Goal: Task Accomplishment & Management: Use online tool/utility

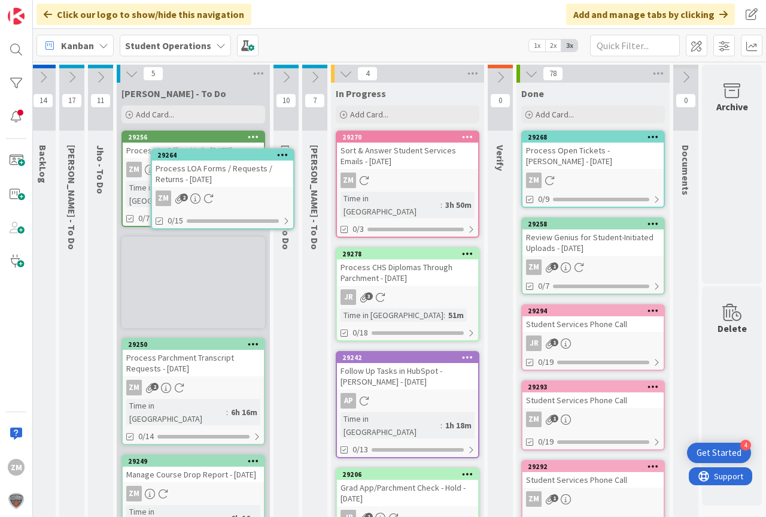
scroll to position [0, 8]
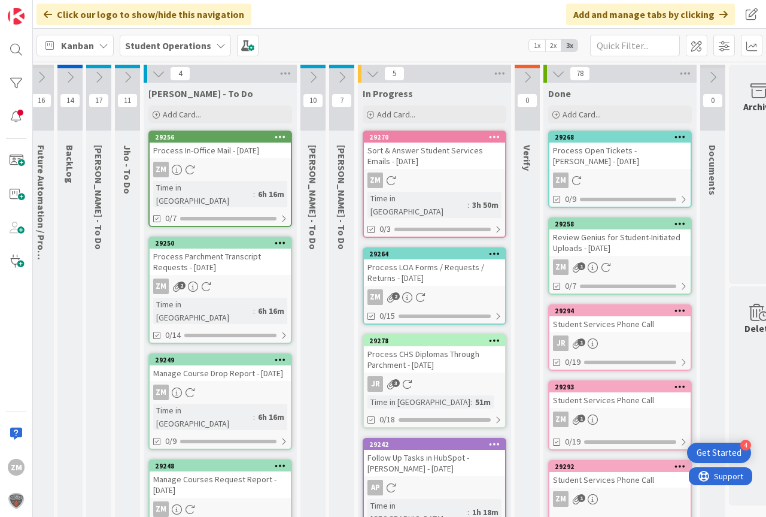
click at [447, 275] on div "29264 Process LOA Forms / Requests / Returns - [DATE] ZM 2 0/15" at bounding box center [435, 285] width 144 height 77
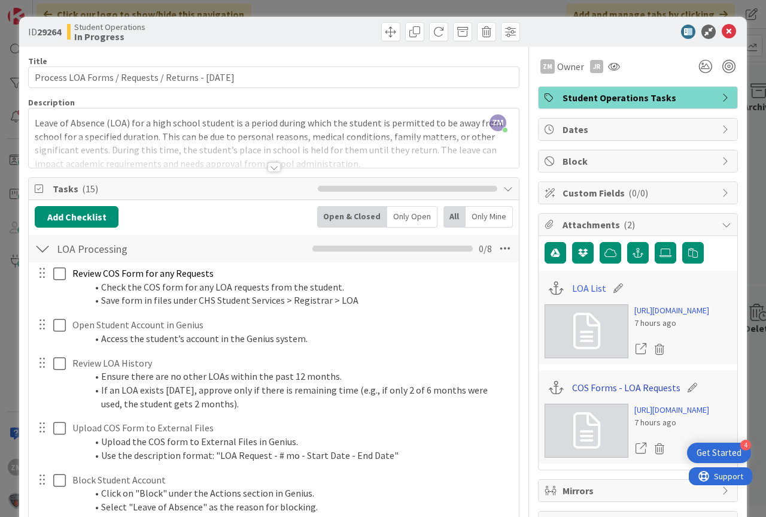
click at [622, 395] on link "COS Forms - LOA Requests" at bounding box center [626, 387] width 108 height 14
click at [586, 289] on link "LOA List" at bounding box center [589, 288] width 34 height 14
click at [722, 32] on icon at bounding box center [729, 32] width 14 height 14
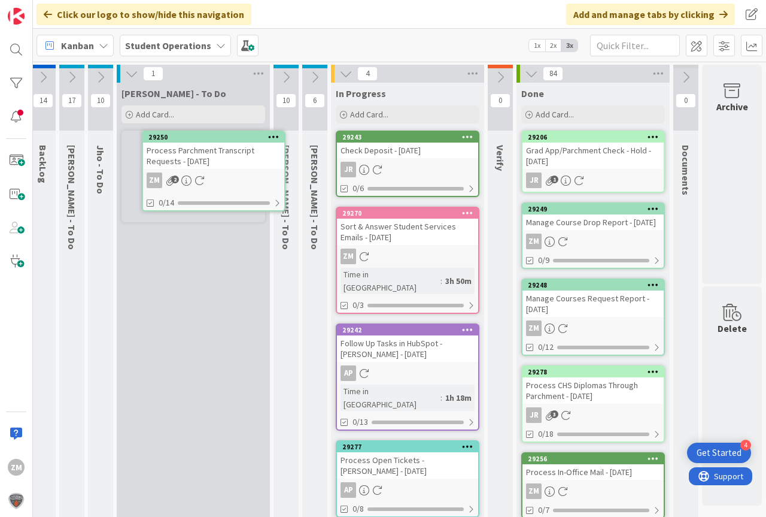
scroll to position [0, 28]
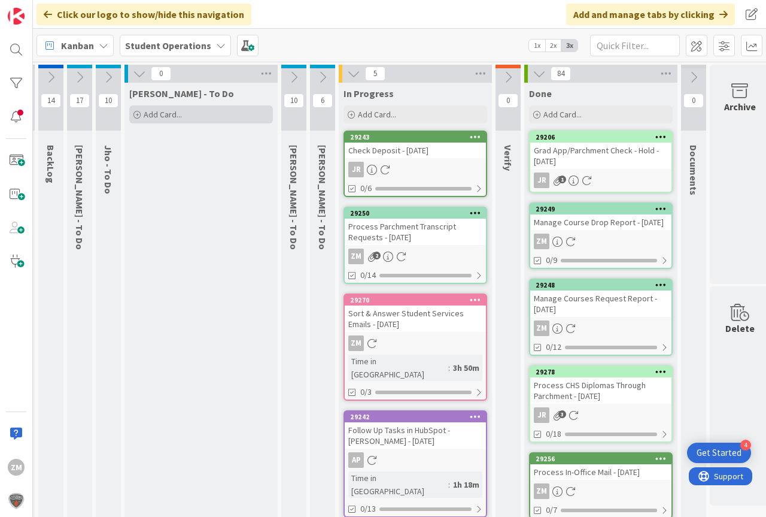
click at [173, 119] on span "Add Card..." at bounding box center [163, 114] width 38 height 11
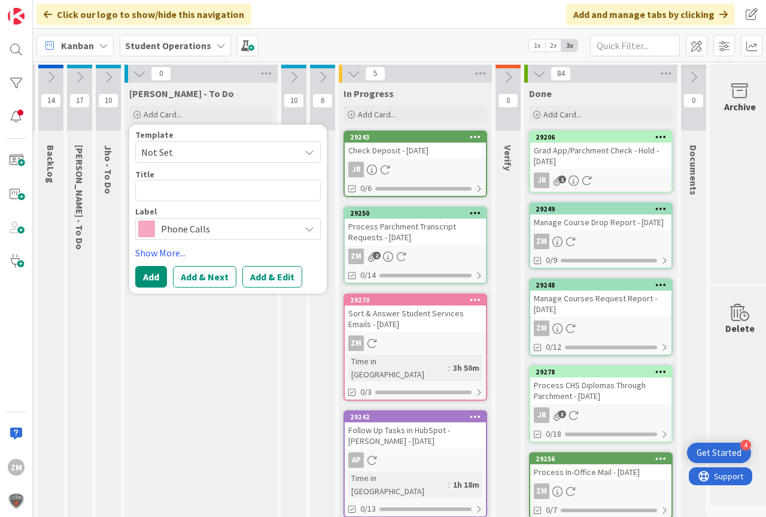
click at [310, 152] on icon at bounding box center [310, 152] width 10 height 10
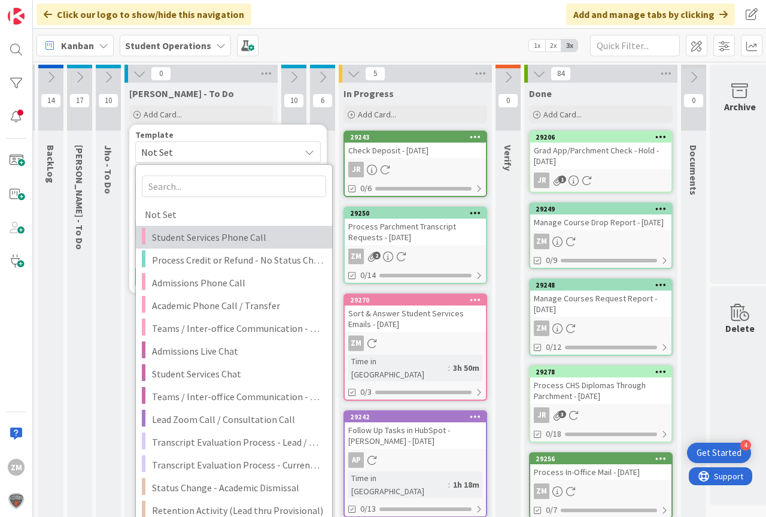
click at [192, 234] on span "Student Services Phone Call" at bounding box center [237, 237] width 171 height 16
type textarea "x"
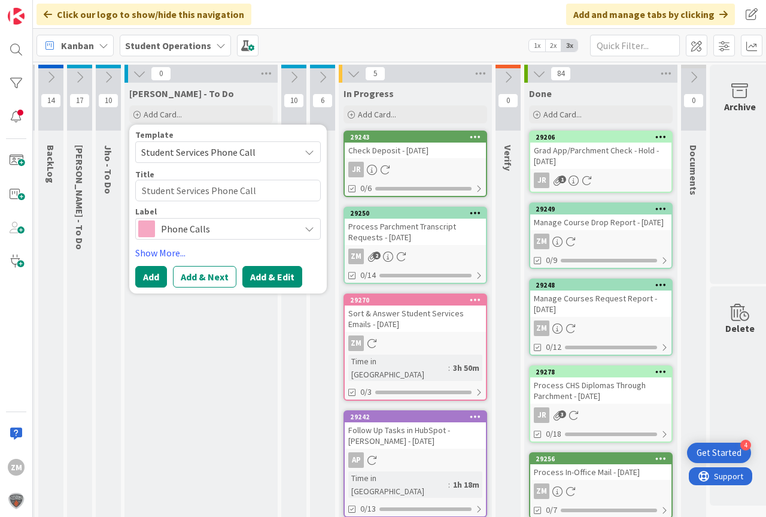
click at [260, 279] on button "Add & Edit" at bounding box center [273, 277] width 60 height 22
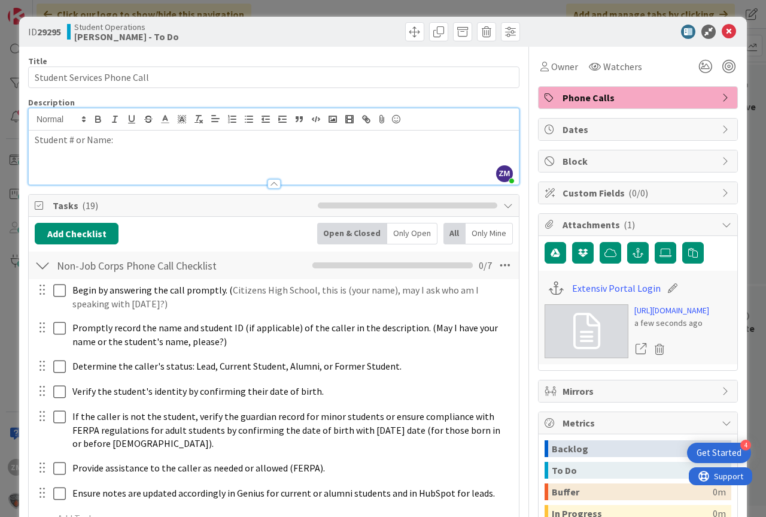
click at [135, 129] on div "ZM [PERSON_NAME] joined 6 m ago Student # or Name:" at bounding box center [274, 146] width 490 height 76
click at [722, 32] on icon at bounding box center [729, 32] width 14 height 14
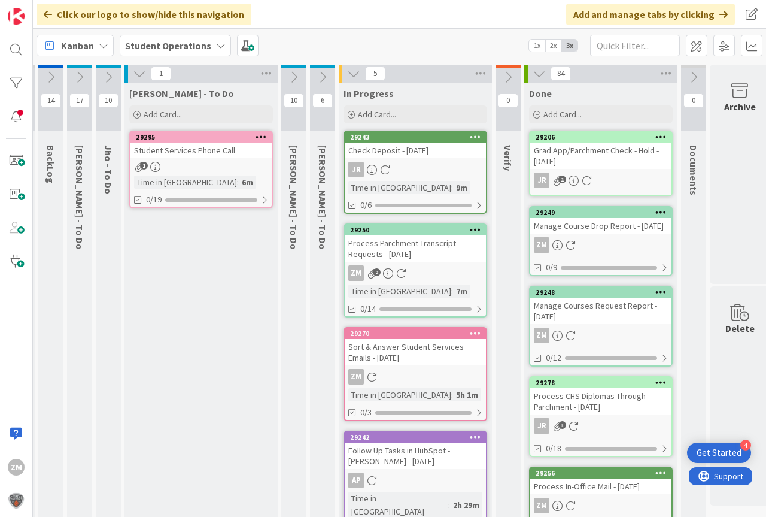
click at [263, 138] on icon at bounding box center [261, 136] width 11 height 8
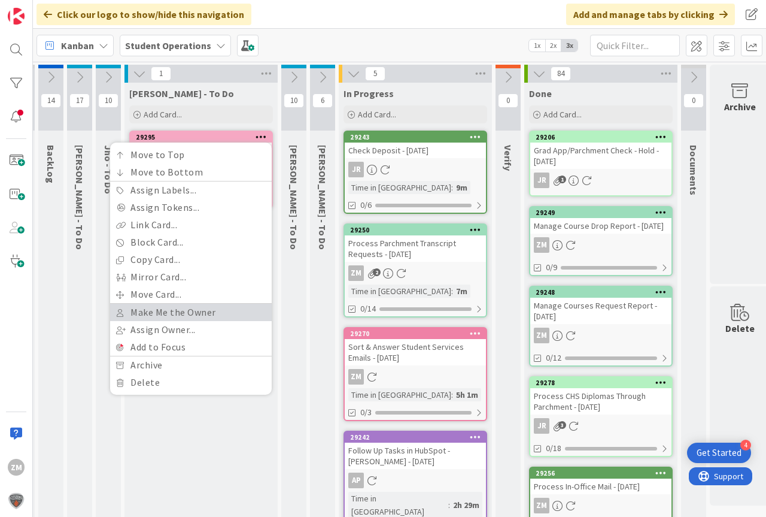
click at [156, 308] on link "Make Me the Owner" at bounding box center [191, 312] width 162 height 17
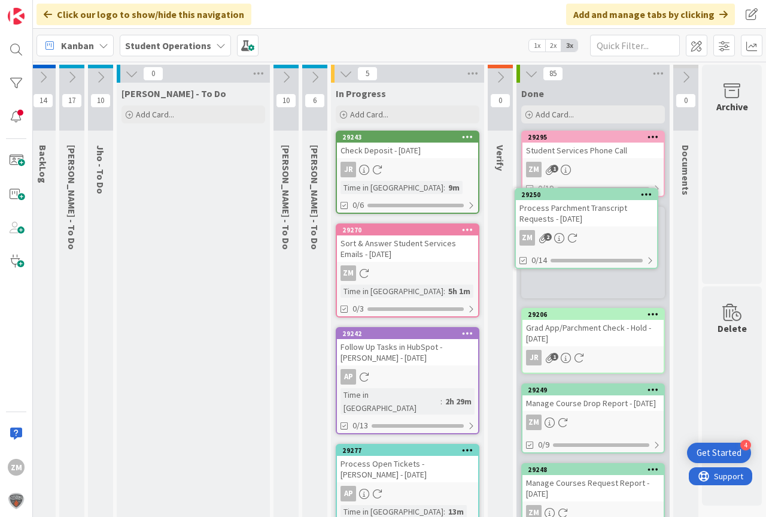
scroll to position [0, 44]
